Goal: Obtain resource: Download file/media

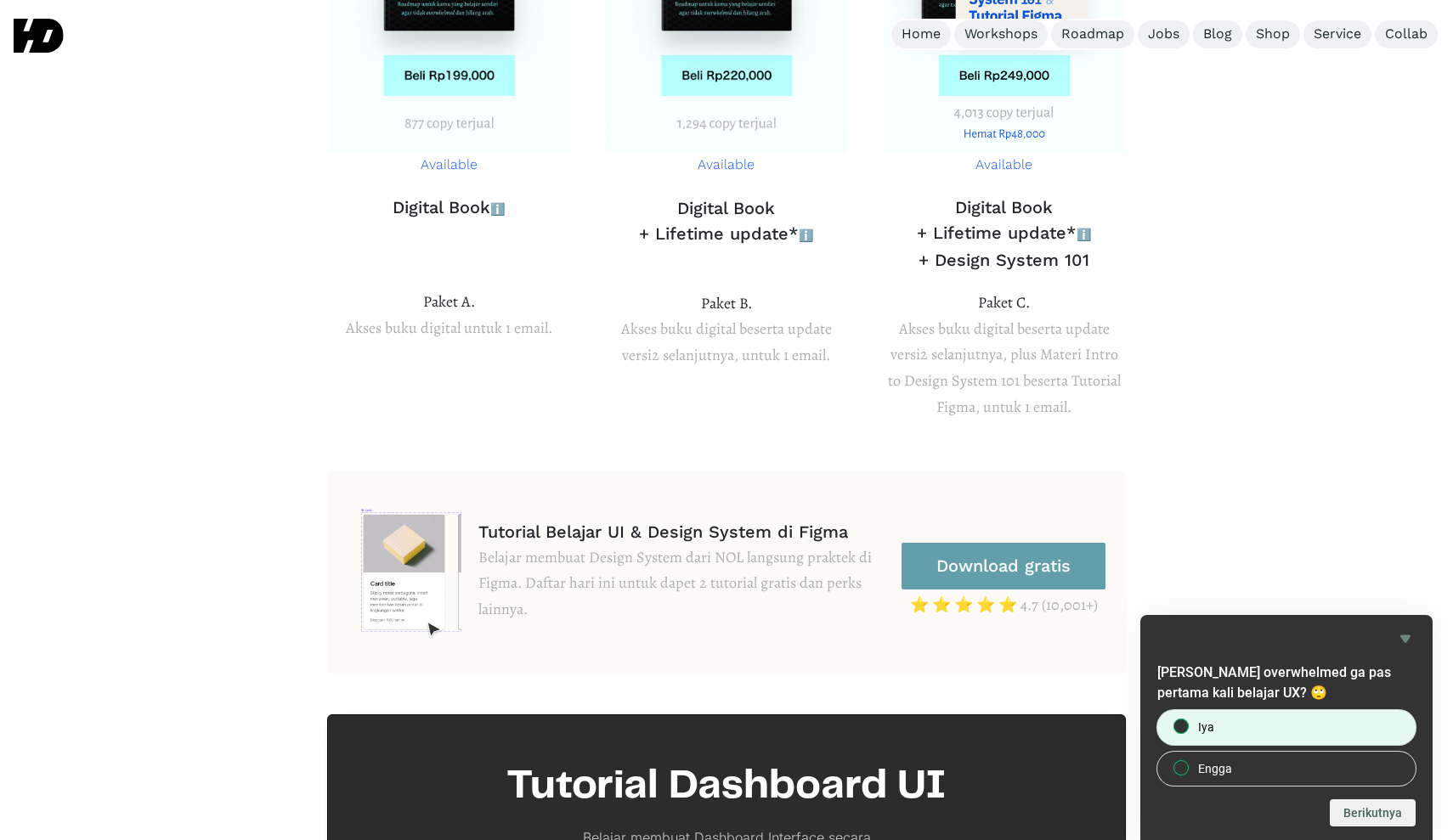
scroll to position [6526, 0]
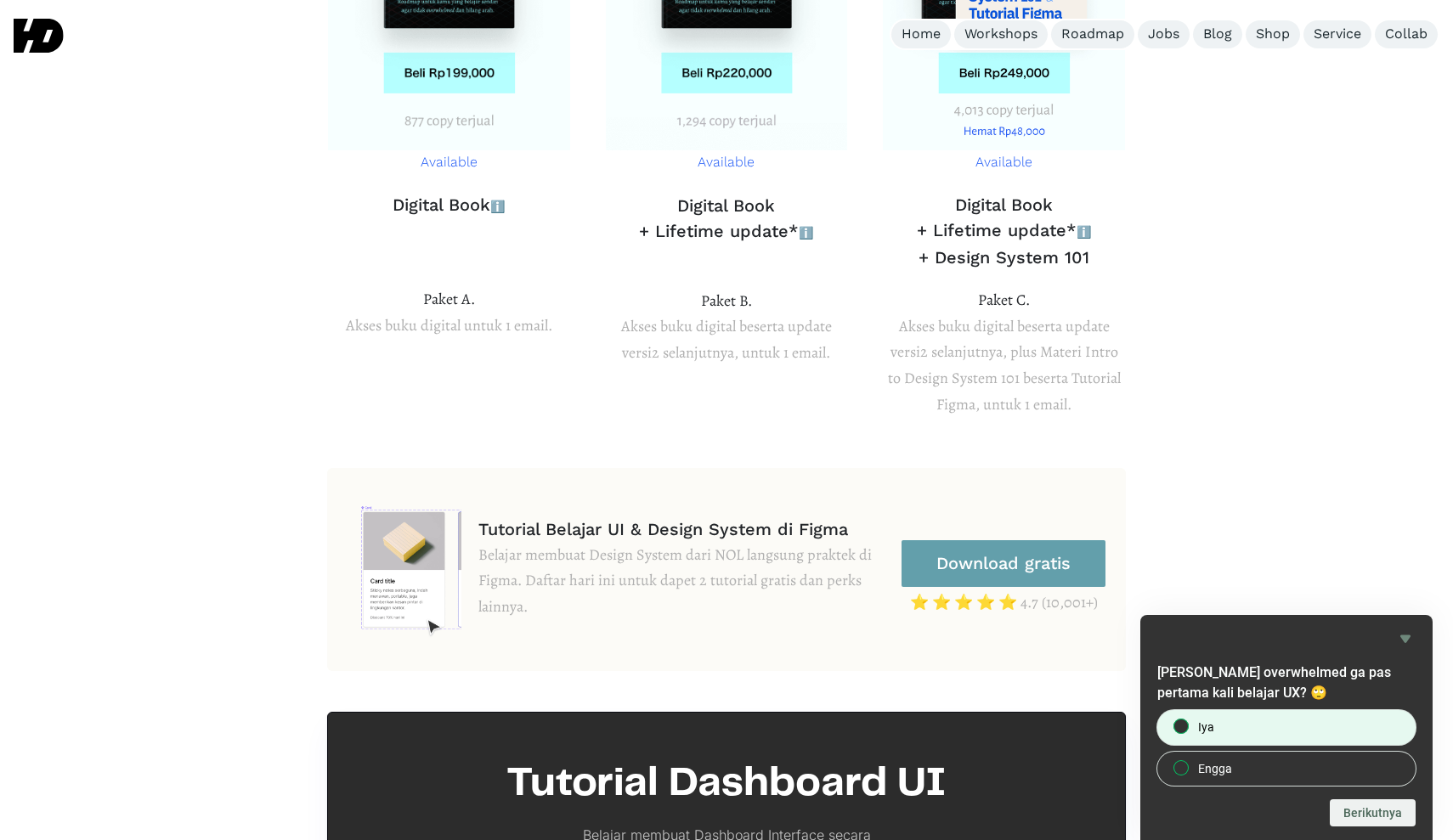
click at [1231, 716] on label "Iya" at bounding box center [1286, 727] width 258 height 34
click at [1187, 721] on input "Iya" at bounding box center [1181, 727] width 11 height 11
radio input "true"
click at [1354, 821] on button "Berikutnya" at bounding box center [1372, 813] width 86 height 27
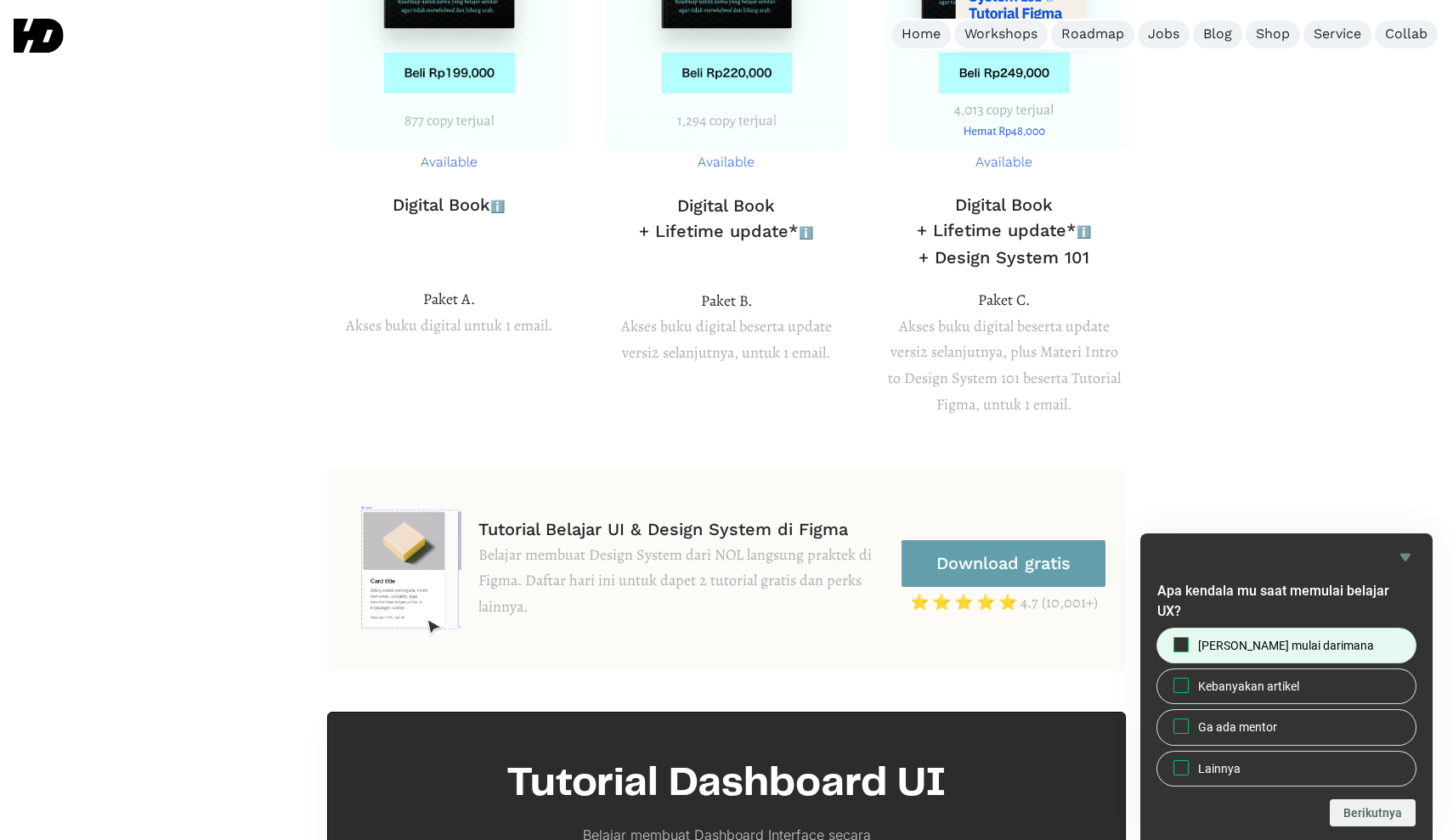
click at [1265, 649] on span "[PERSON_NAME] mulai darimana" at bounding box center [1286, 645] width 176 height 17
click at [1187, 649] on input "[PERSON_NAME] mulai darimana" at bounding box center [1181, 644] width 11 height 11
checkbox input "true"
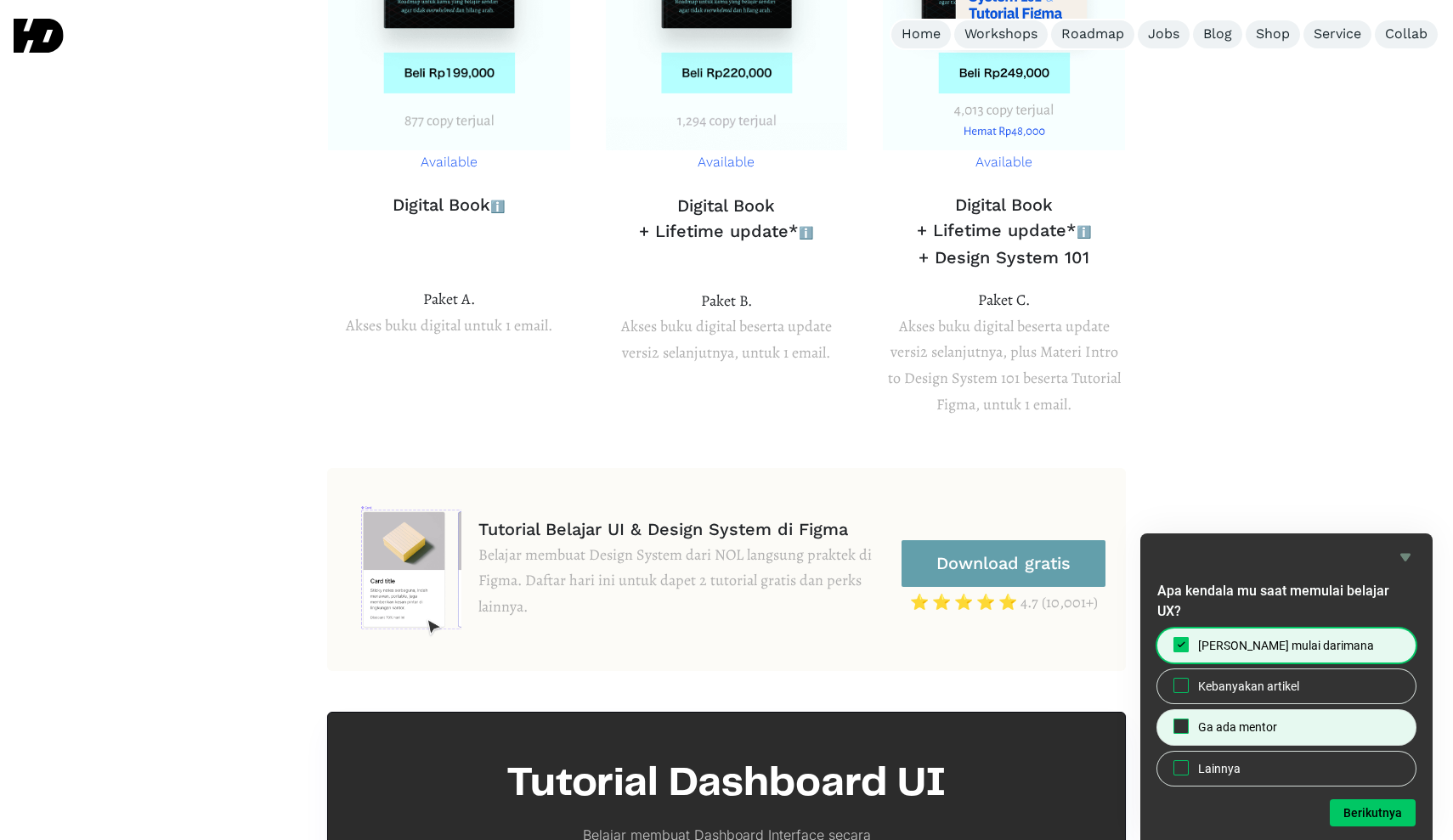
click at [1226, 731] on span "Ga ada mentor" at bounding box center [1238, 727] width 79 height 17
click at [1187, 731] on input "Ga ada mentor" at bounding box center [1181, 727] width 11 height 11
click at [1226, 731] on span "Ga ada mentor" at bounding box center [1238, 727] width 79 height 17
click at [1187, 731] on input "Ga ada mentor" at bounding box center [1181, 727] width 11 height 11
checkbox input "false"
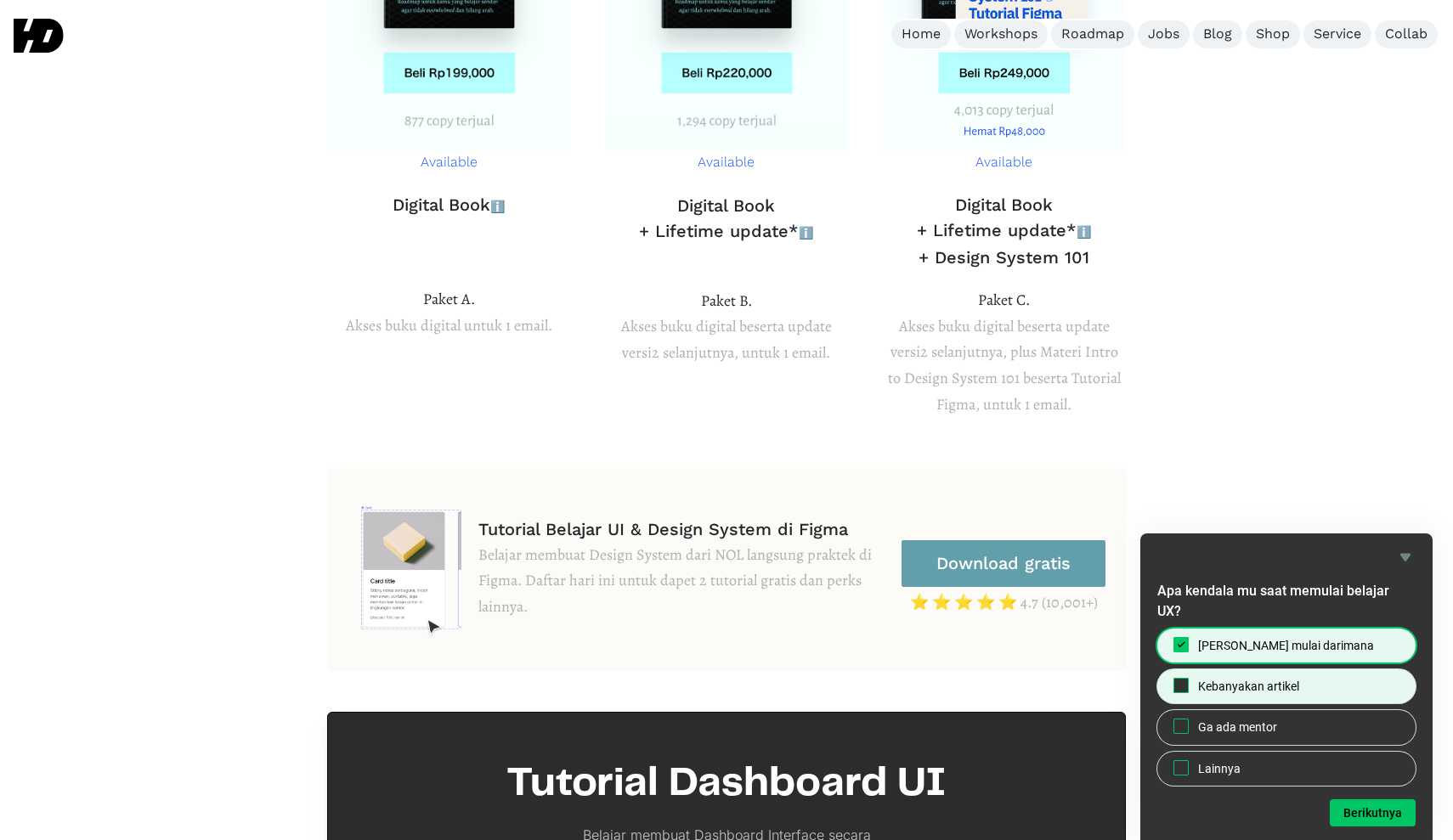
click at [1247, 687] on span "Kebanyakan artikel" at bounding box center [1249, 686] width 101 height 17
click at [1187, 687] on input "Kebanyakan artikel" at bounding box center [1181, 685] width 11 height 11
click at [1247, 687] on span "Kebanyakan artikel" at bounding box center [1249, 686] width 101 height 17
click at [1187, 687] on input "Kebanyakan artikel" at bounding box center [1181, 685] width 11 height 11
checkbox input "false"
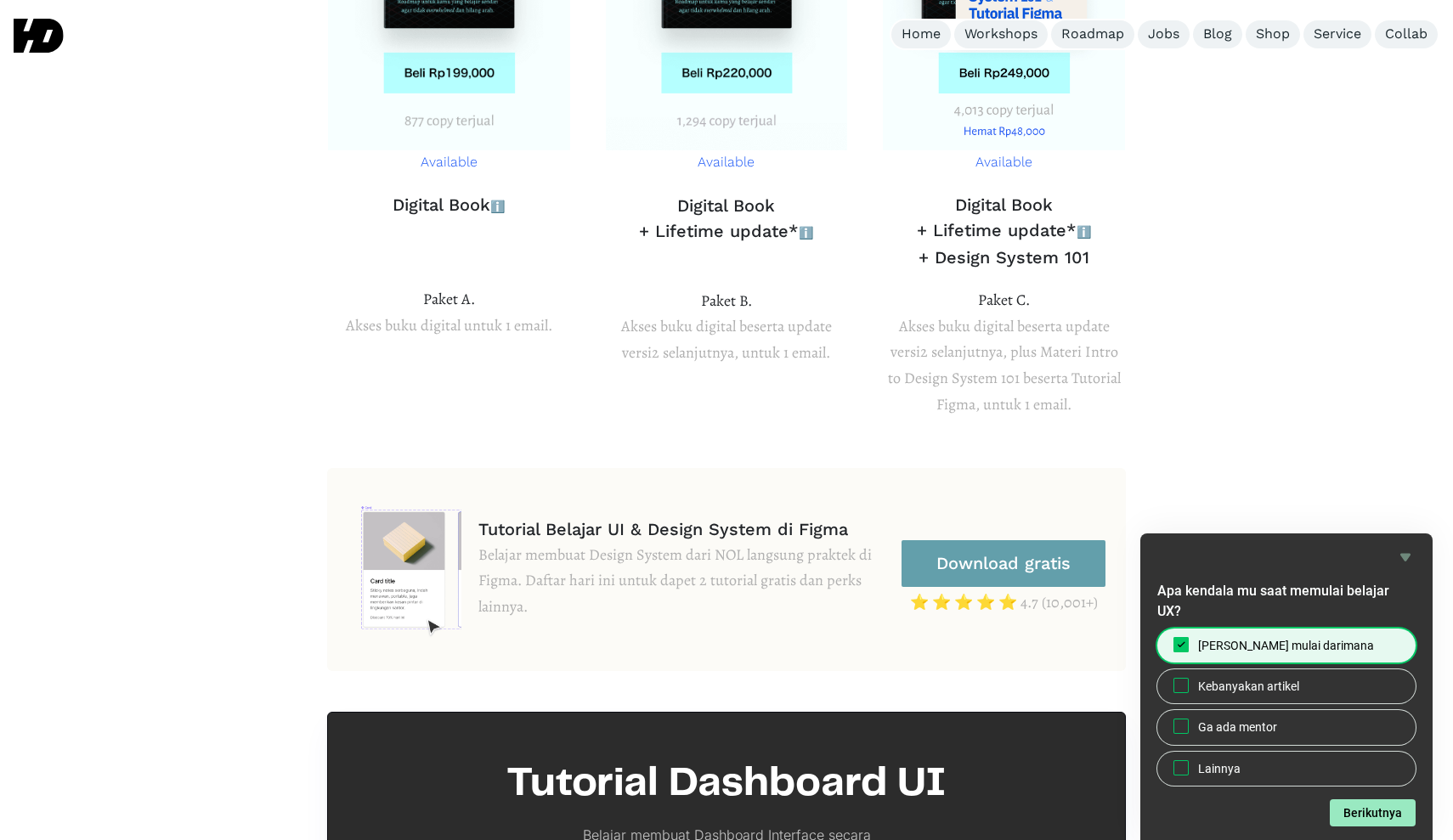
click at [1362, 815] on button "Berikutnya" at bounding box center [1372, 813] width 86 height 27
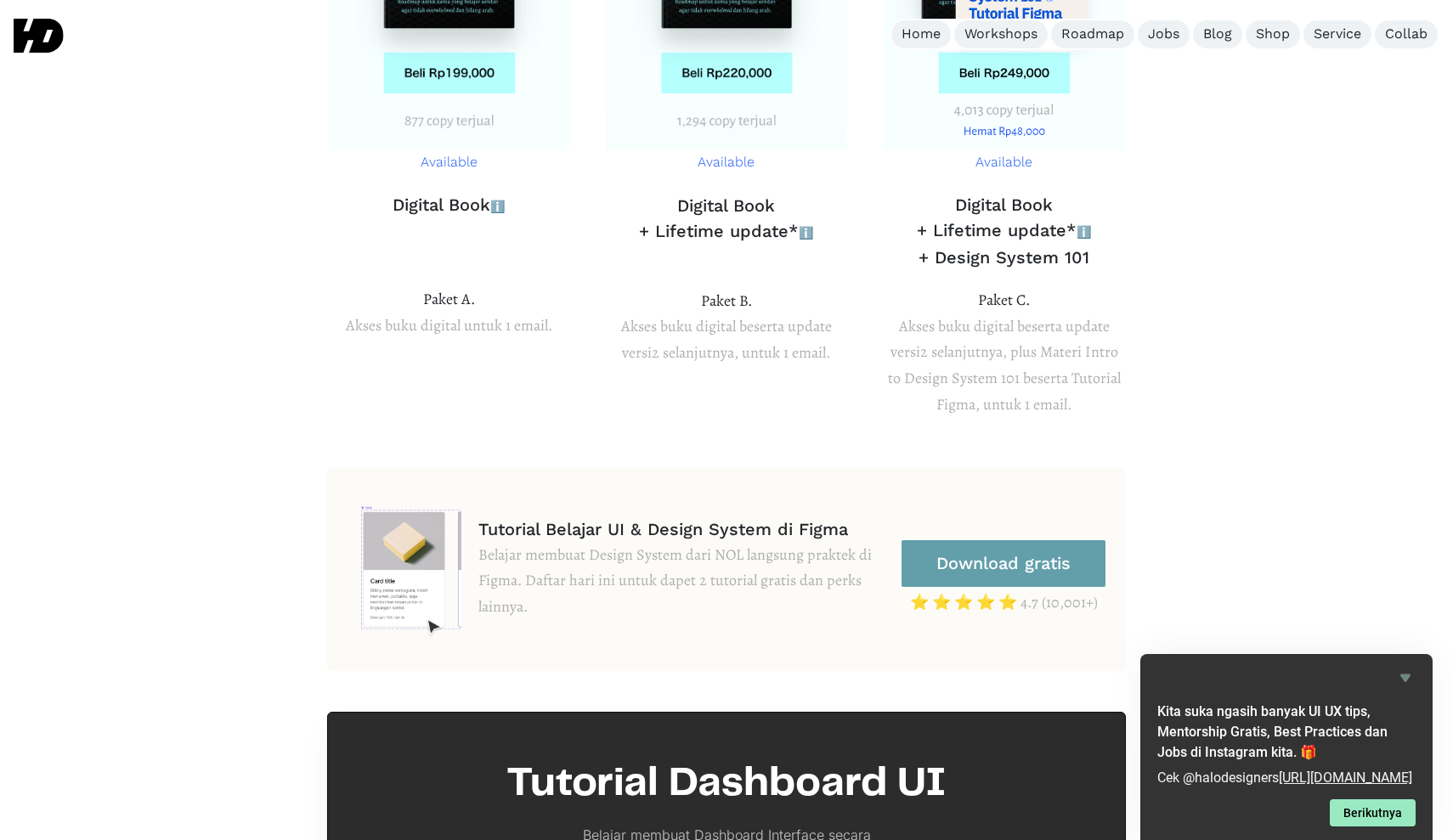
click at [1362, 815] on button "Berikutnya" at bounding box center [1372, 813] width 86 height 27
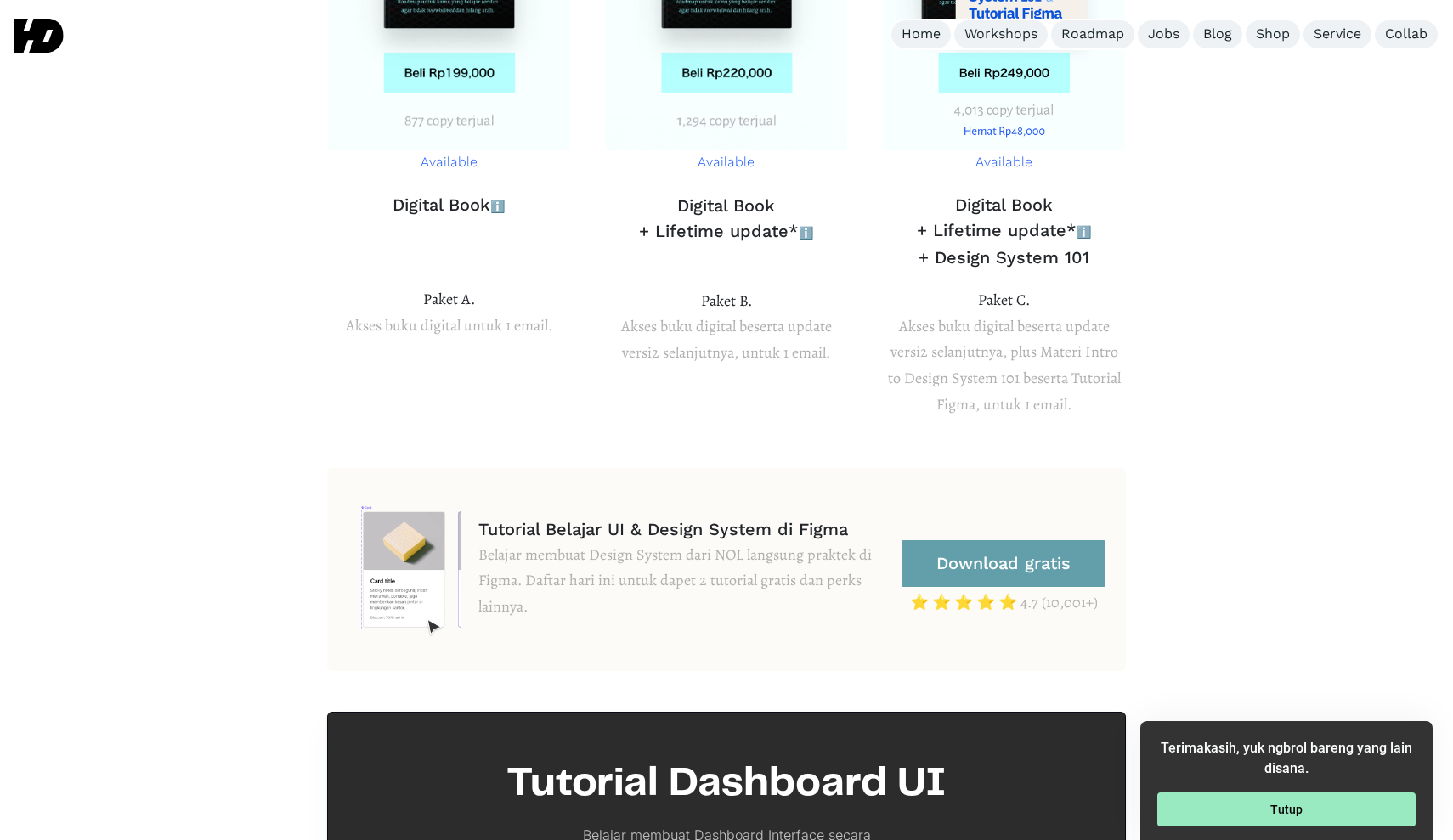
click at [1235, 799] on button "Tutup" at bounding box center [1286, 809] width 258 height 34
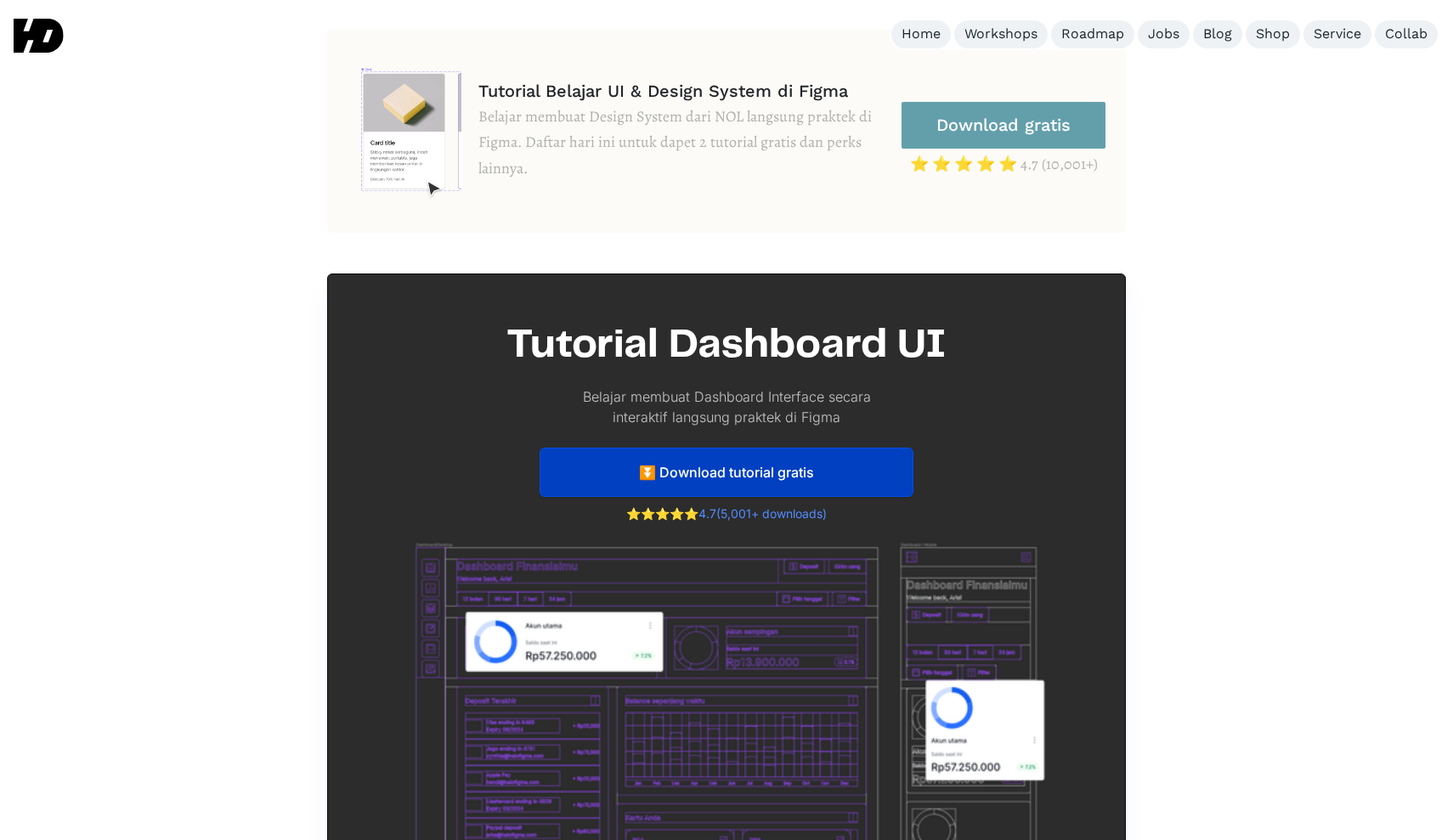
scroll to position [6962, 0]
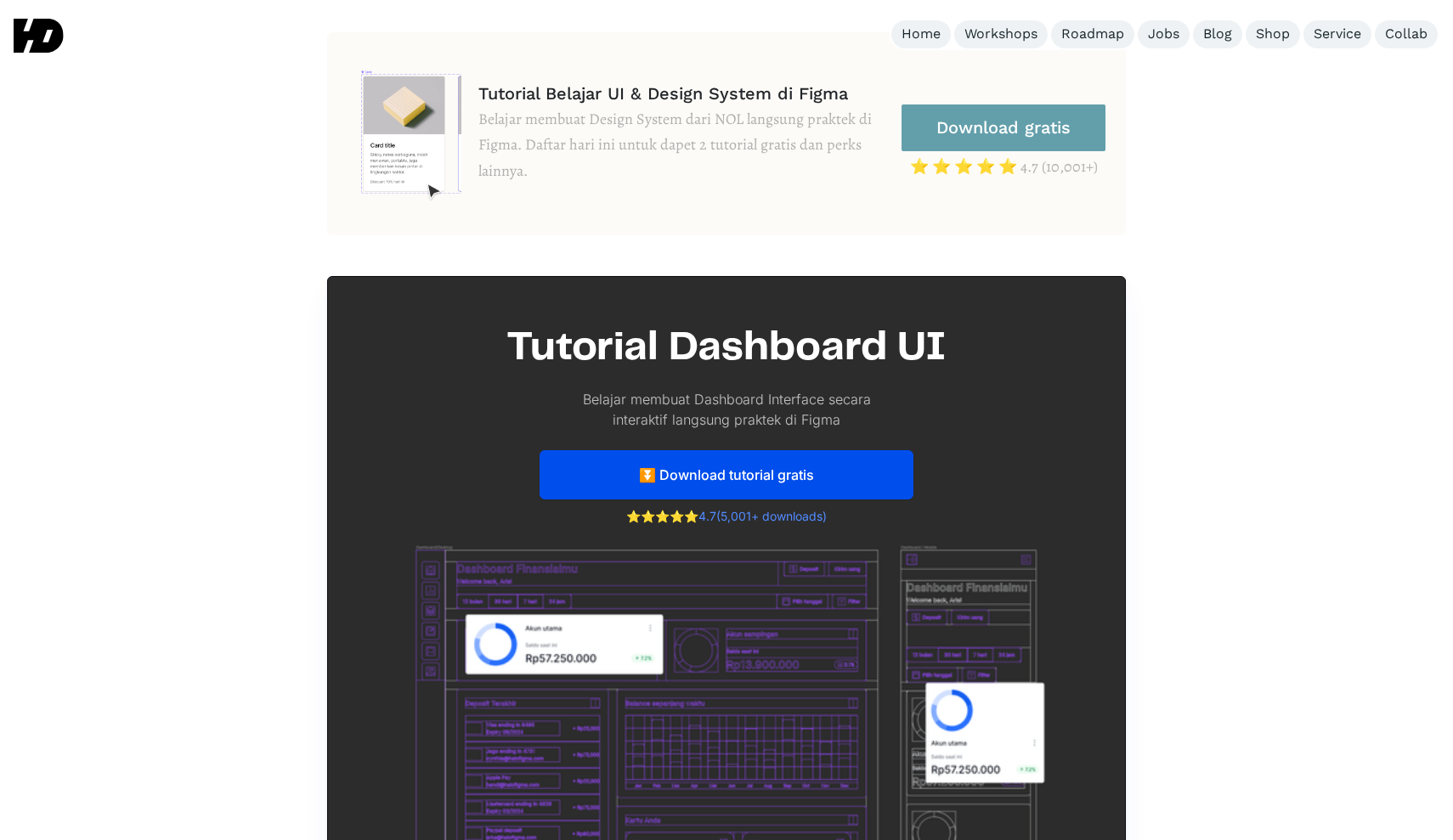
click at [747, 450] on link "⏬ Download tutorial gratis" at bounding box center [726, 475] width 374 height 49
